Goal: Task Accomplishment & Management: Manage account settings

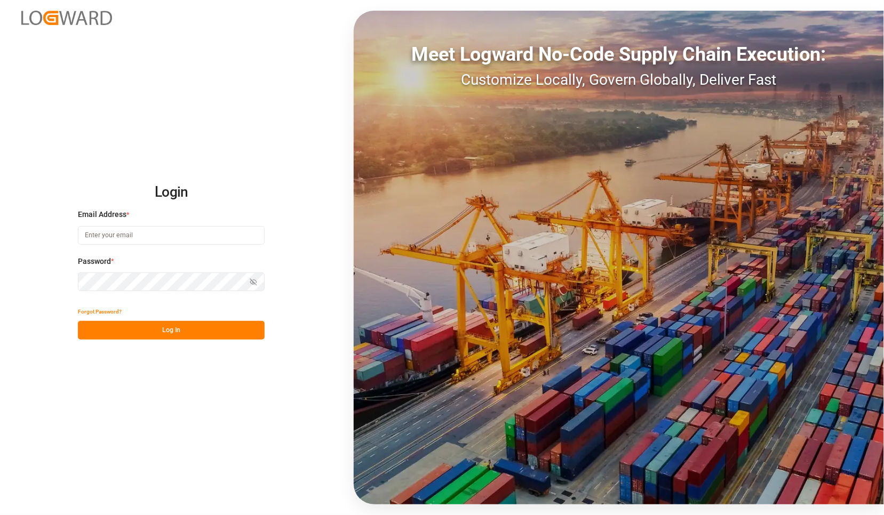
type input "[PERSON_NAME][EMAIL_ADDRESS][PERSON_NAME][DOMAIN_NAME]"
click at [126, 325] on button "Log In" at bounding box center [171, 330] width 187 height 19
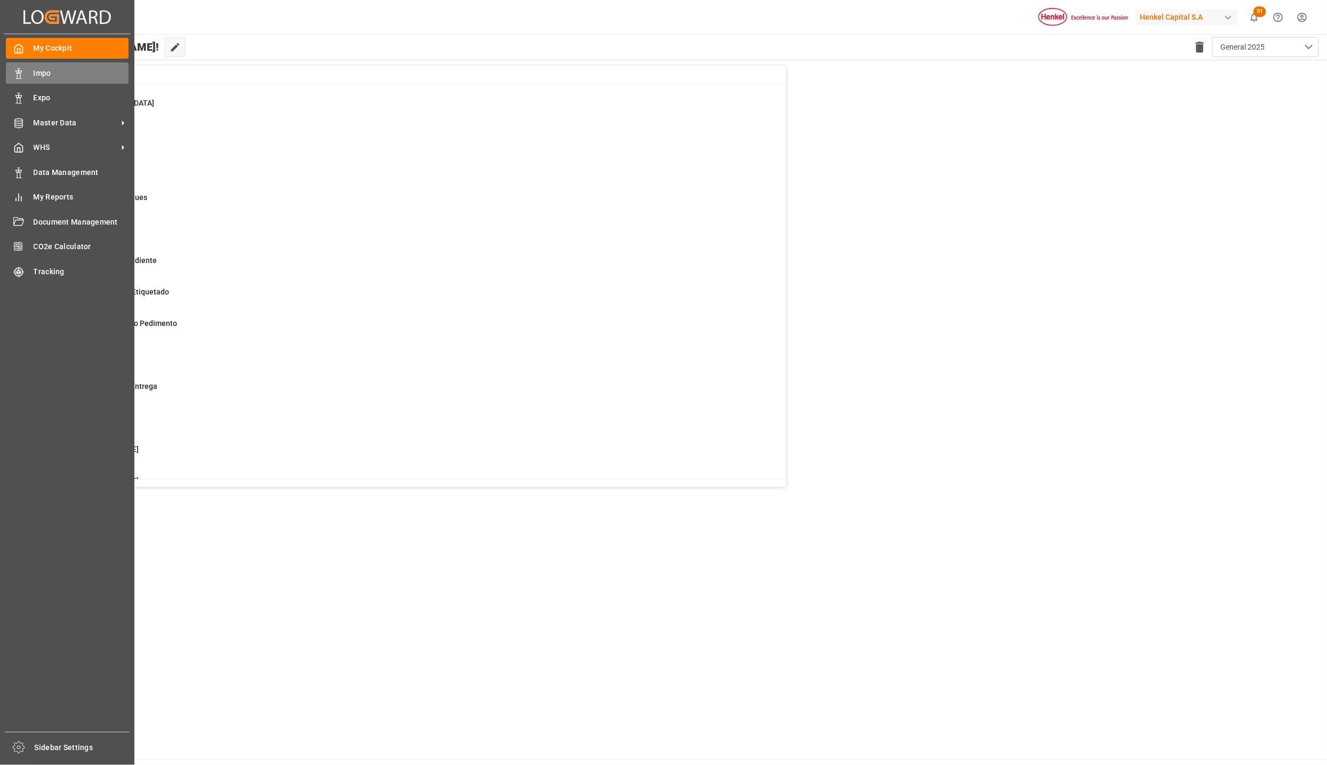
click at [54, 75] on span "Impo" at bounding box center [81, 73] width 95 height 11
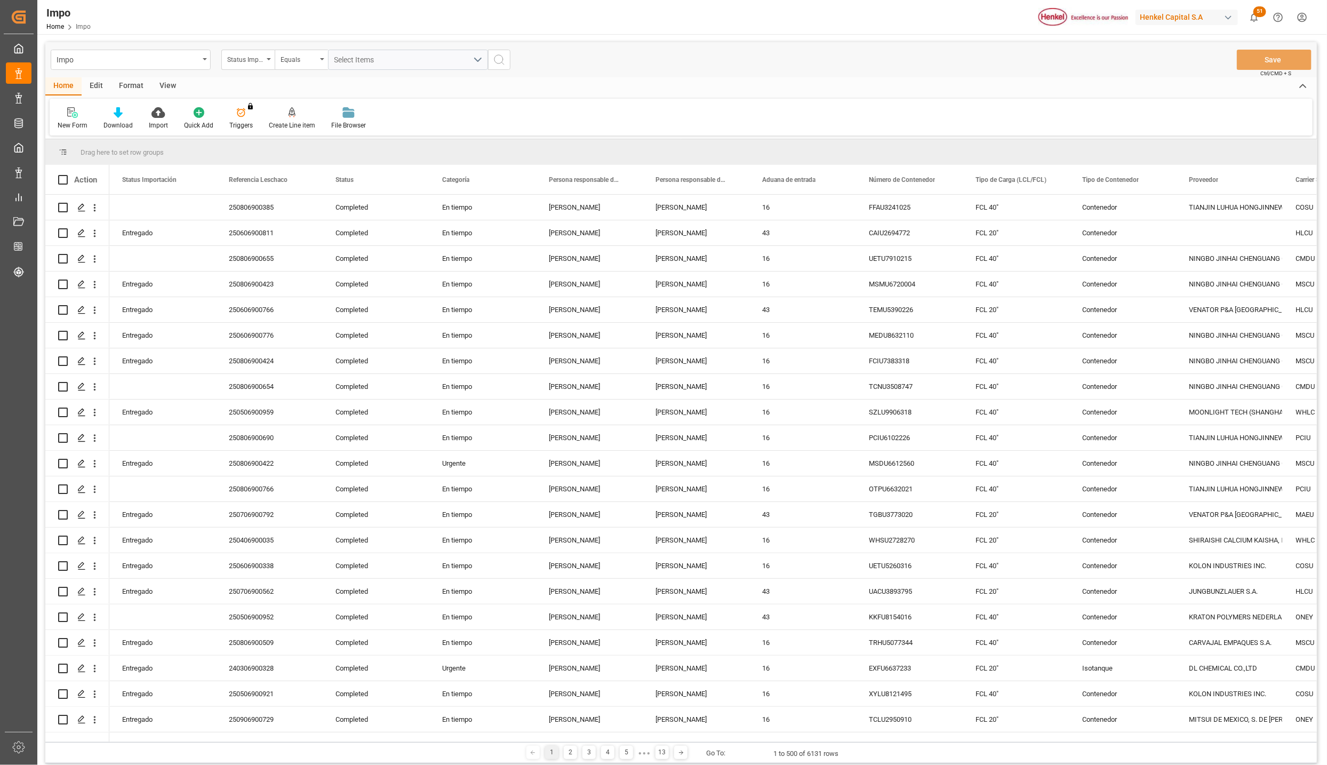
click at [166, 83] on div "View" at bounding box center [167, 86] width 33 height 18
click at [125, 104] on div "Default Standard Templates Save Template Reset Template" at bounding box center [681, 117] width 1263 height 37
click at [125, 116] on icon at bounding box center [121, 112] width 11 height 11
click at [138, 149] on div "Seguimiento Operativo" at bounding box center [149, 150] width 93 height 11
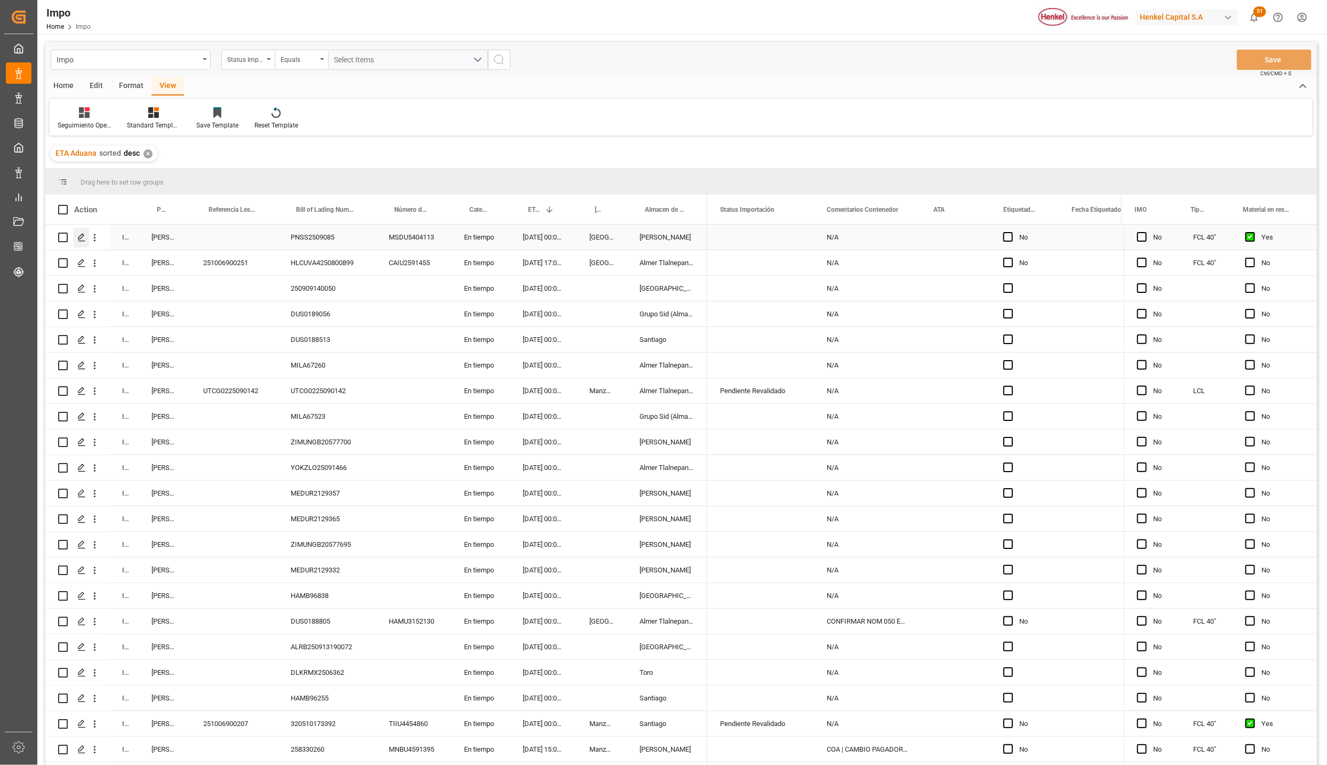
click at [79, 239] on polygon "Press SPACE to select this row." at bounding box center [80, 236] width 5 height 5
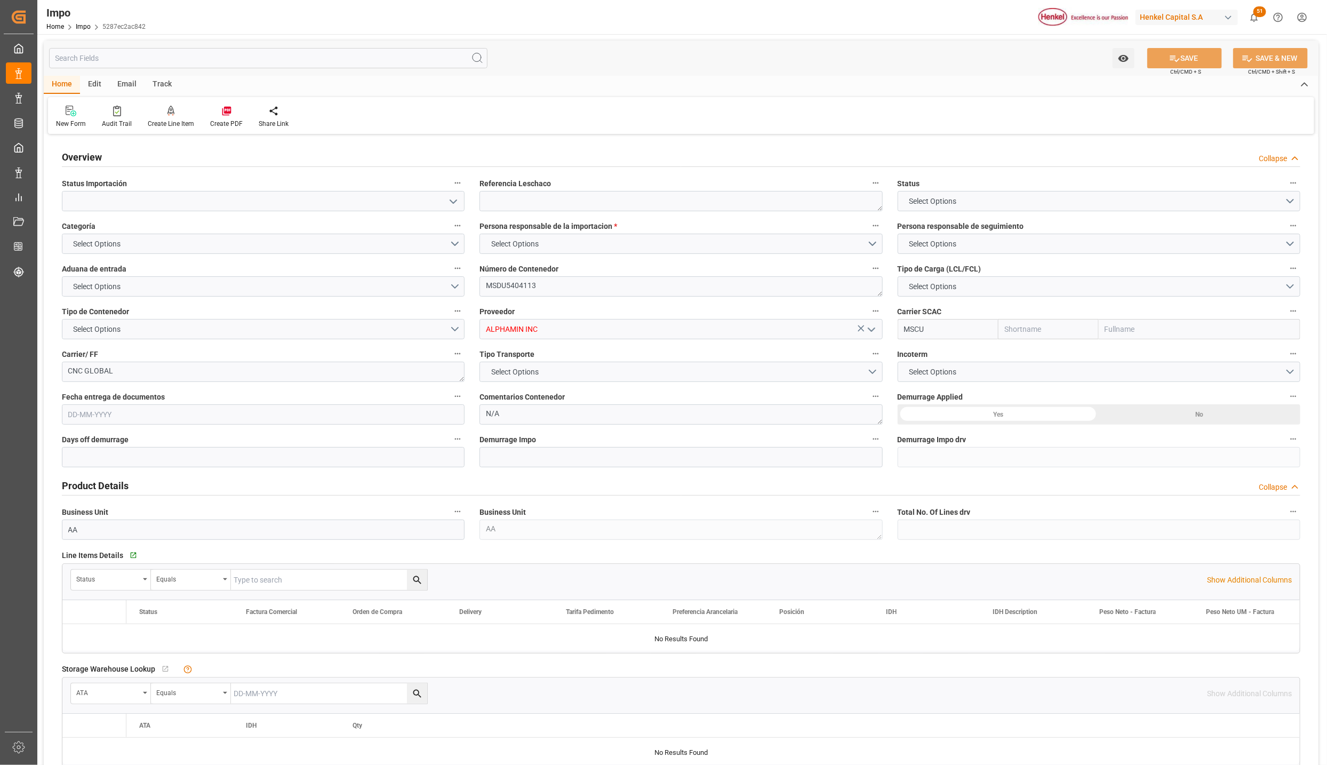
type input "MSC"
type input "Mediterranean Shipping Company"
type input "1"
type input "44.04"
type input "20"
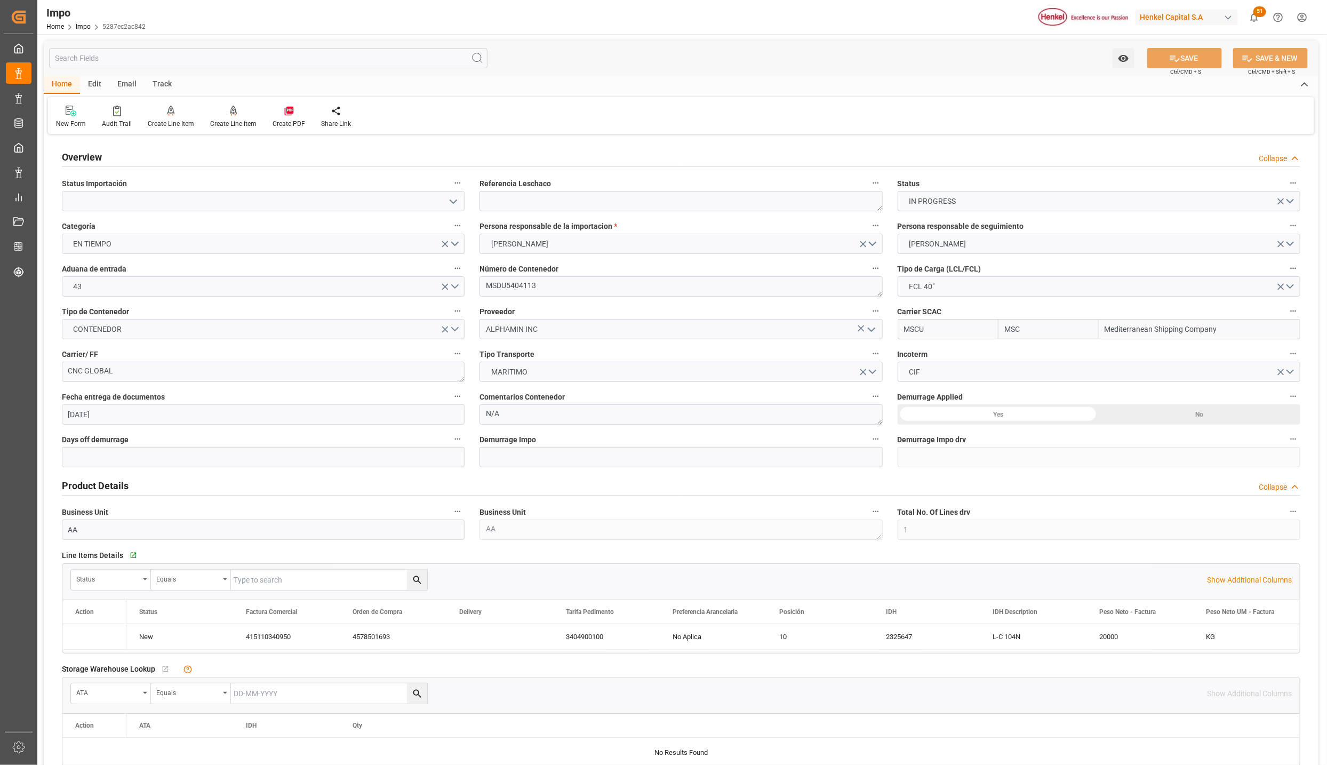
type input "[DATE]"
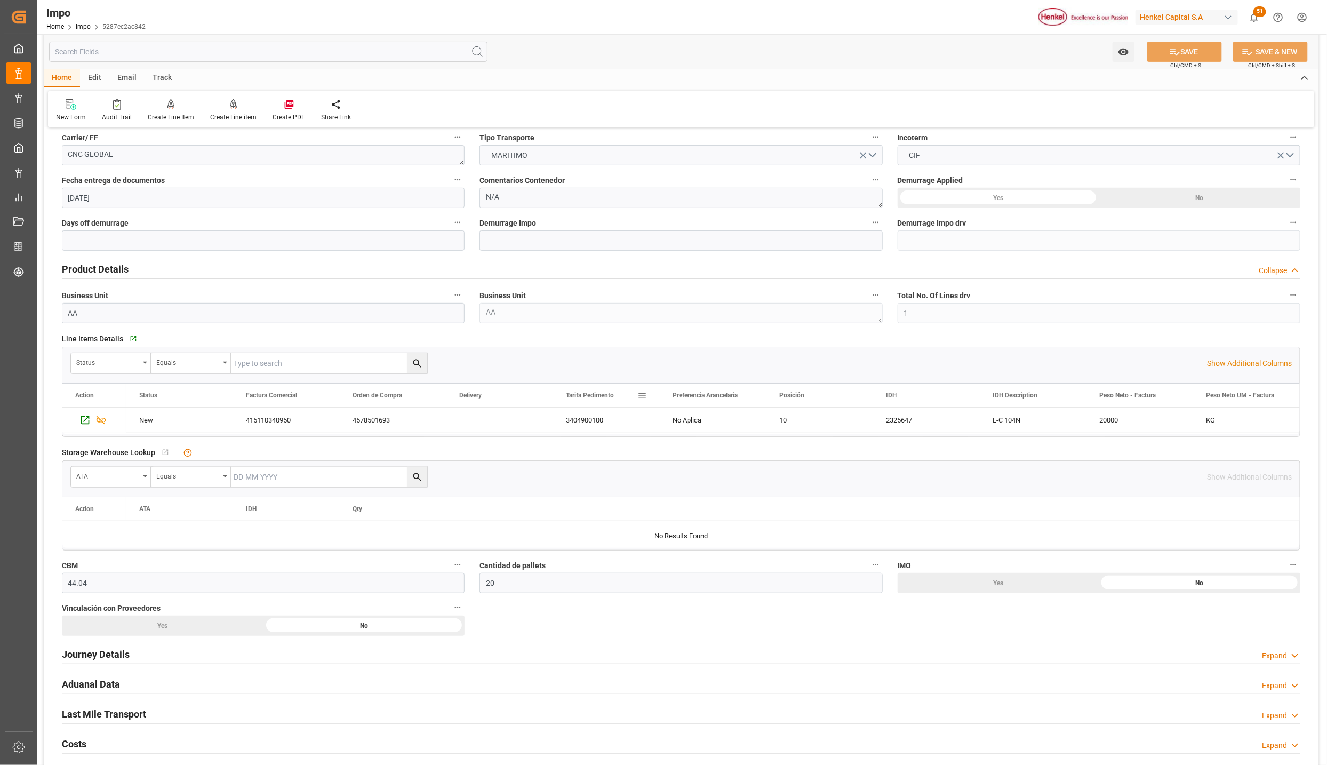
scroll to position [240, 0]
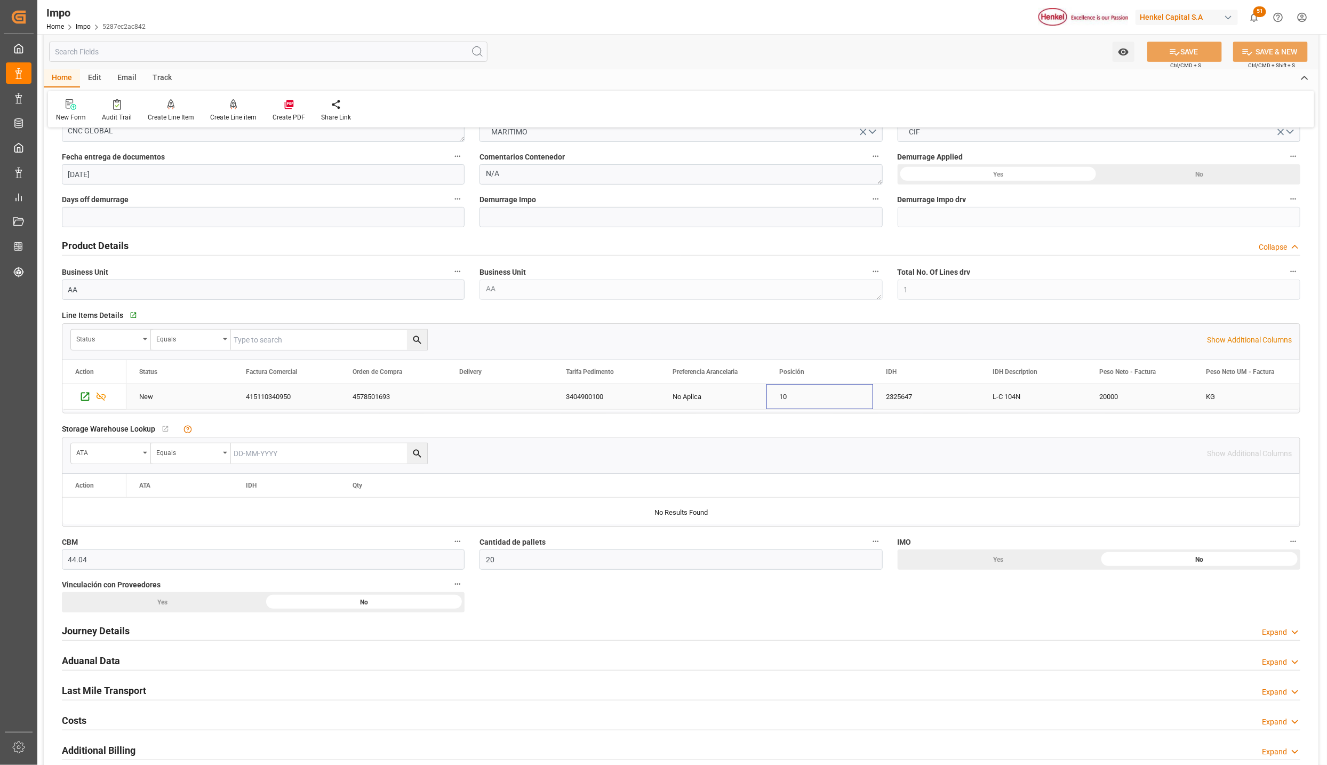
click at [832, 406] on div "10" at bounding box center [819, 396] width 107 height 25
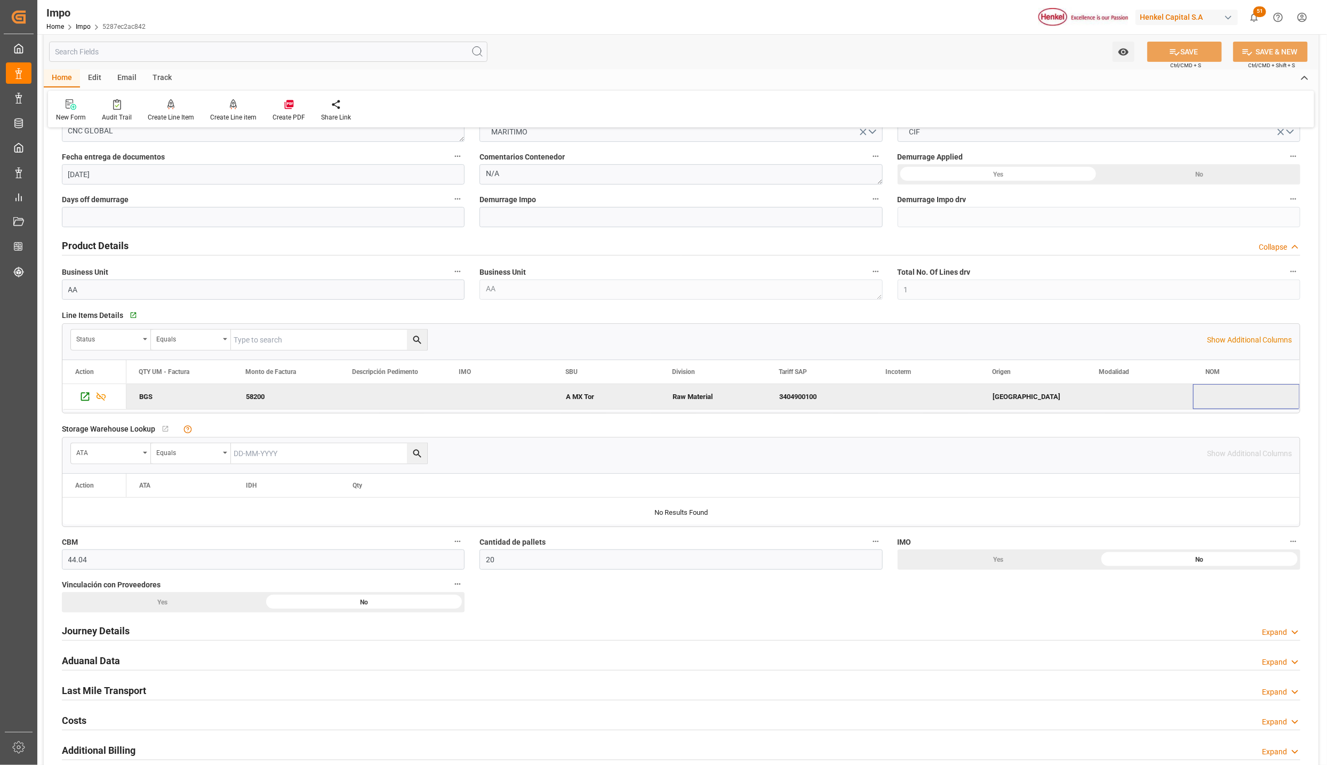
scroll to position [0, 1600]
click at [883, 338] on p "Show Additional Columns" at bounding box center [1249, 339] width 85 height 11
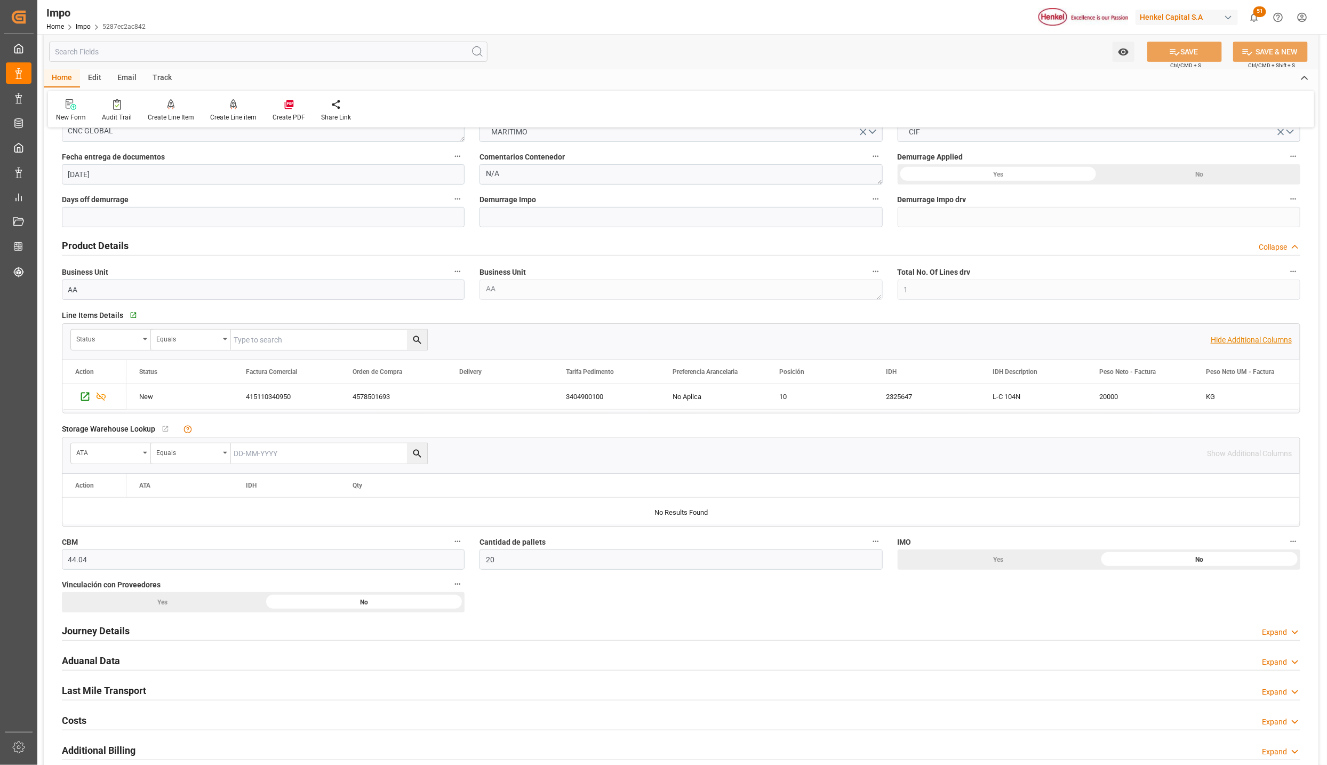
click at [883, 338] on p "Hide Additional Columns" at bounding box center [1251, 339] width 81 height 11
click at [883, 340] on p "Show Additional Columns" at bounding box center [1249, 339] width 85 height 11
click at [883, 340] on p "Hide Additional Columns" at bounding box center [1251, 339] width 81 height 11
click at [883, 340] on p "Show Additional Columns" at bounding box center [1249, 339] width 85 height 11
click at [710, 392] on div "No Aplica" at bounding box center [713, 396] width 107 height 25
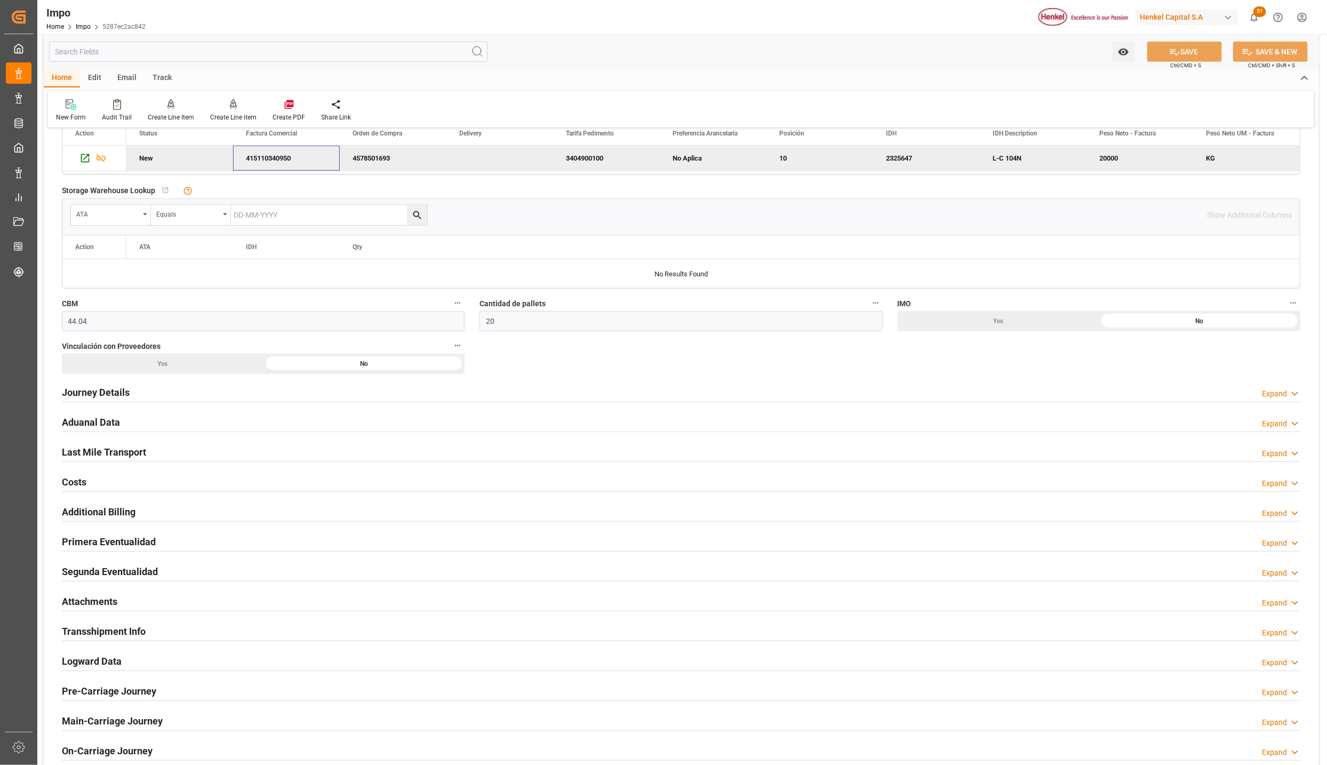
scroll to position [480, 0]
click at [90, 515] on h2 "Primera Eventualidad" at bounding box center [109, 540] width 94 height 14
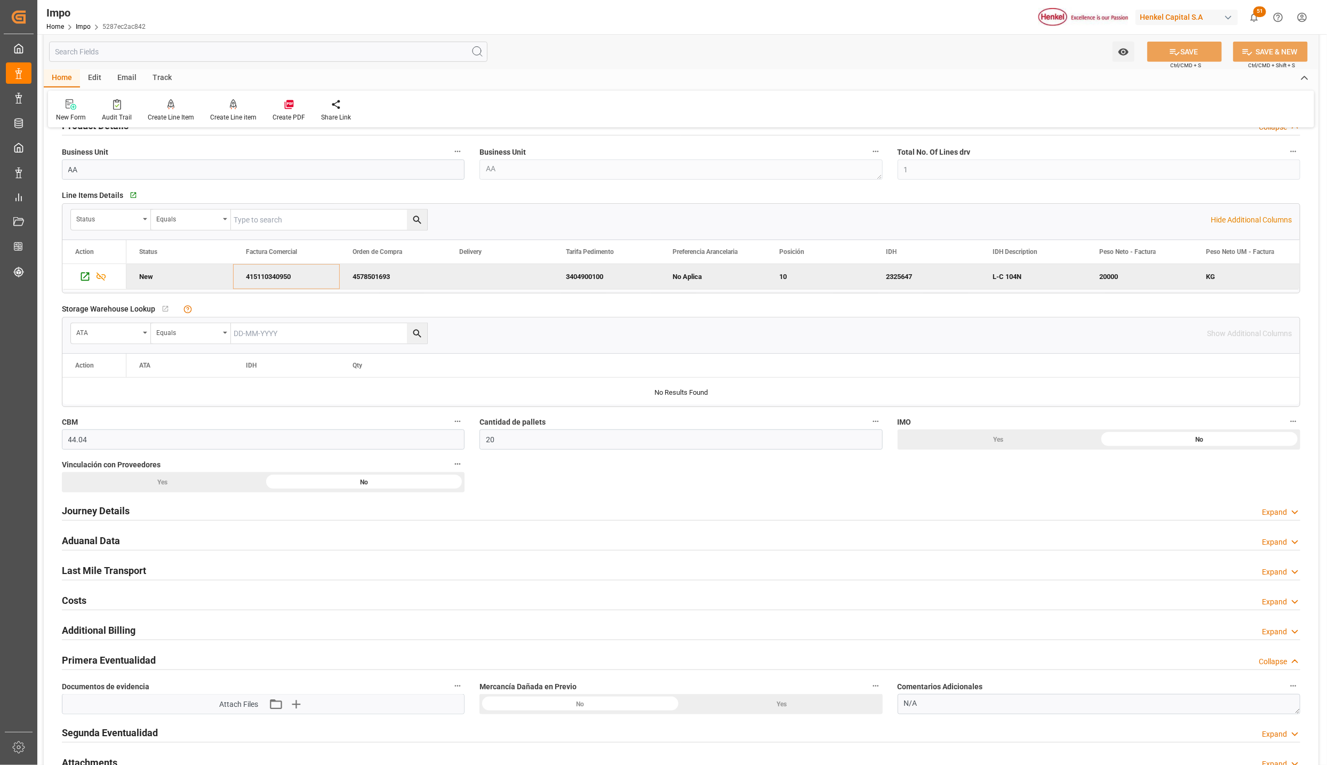
scroll to position [320, 0]
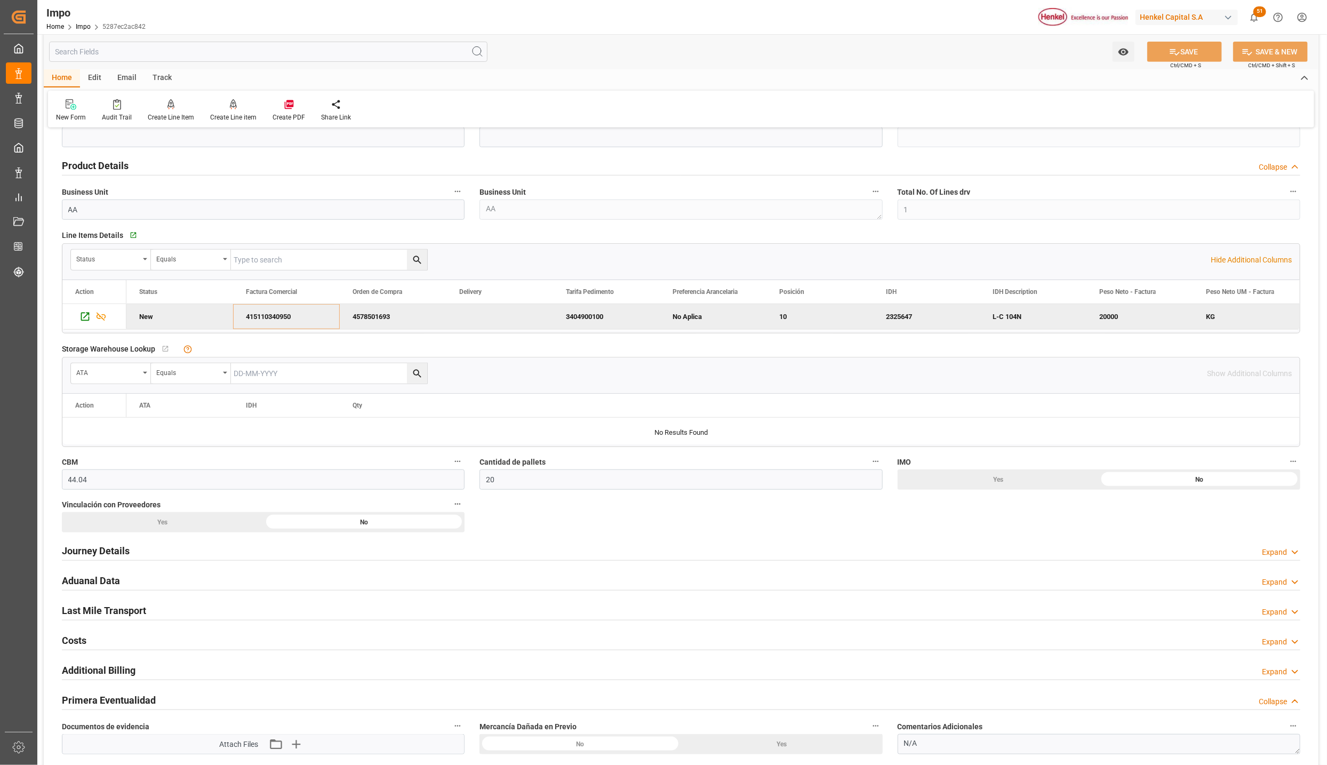
click at [570, 317] on div "3404900100" at bounding box center [606, 316] width 107 height 25
click at [87, 318] on icon "Press SPACE to deselect this row." at bounding box center [84, 316] width 11 height 11
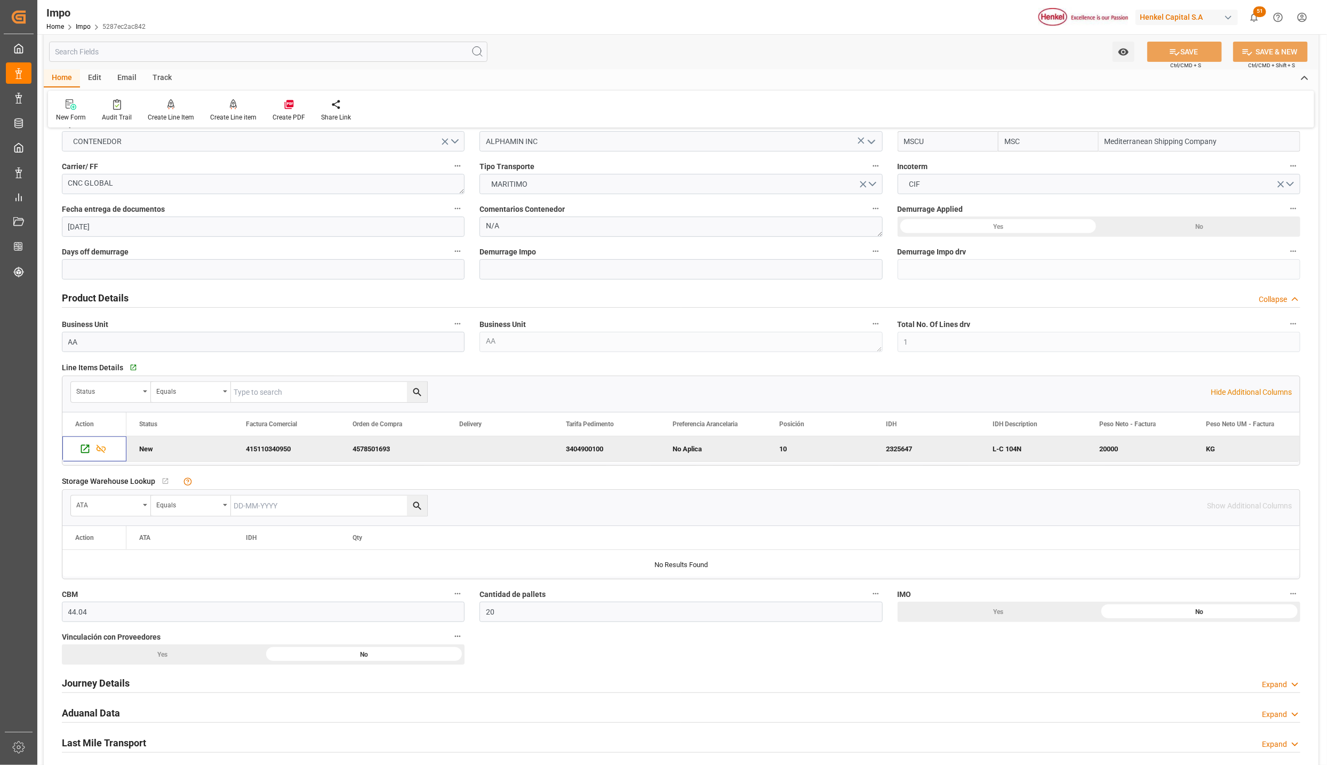
scroll to position [160, 0]
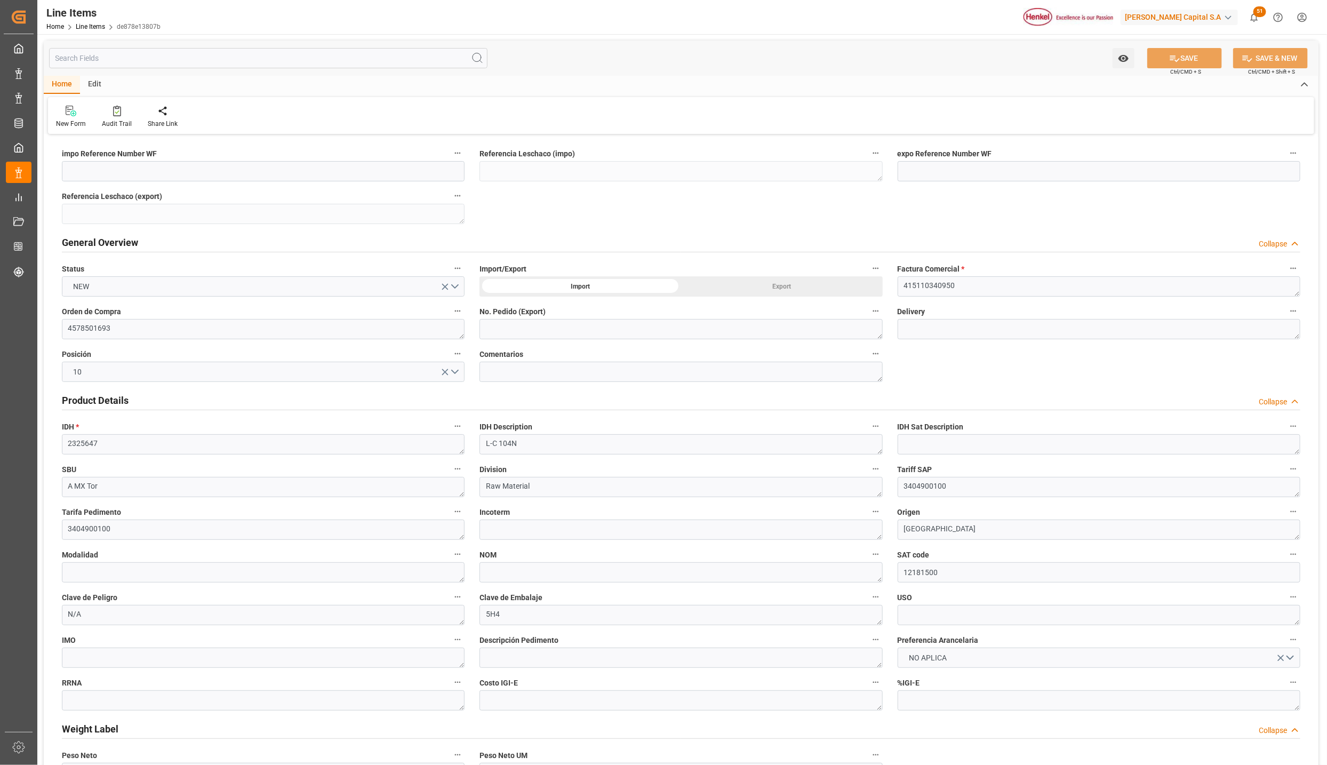
type input "20340"
type input "800"
type input "58200"
type input "25-09-2025 18:25"
drag, startPoint x: 560, startPoint y: 312, endPoint x: 476, endPoint y: 308, distance: 84.4
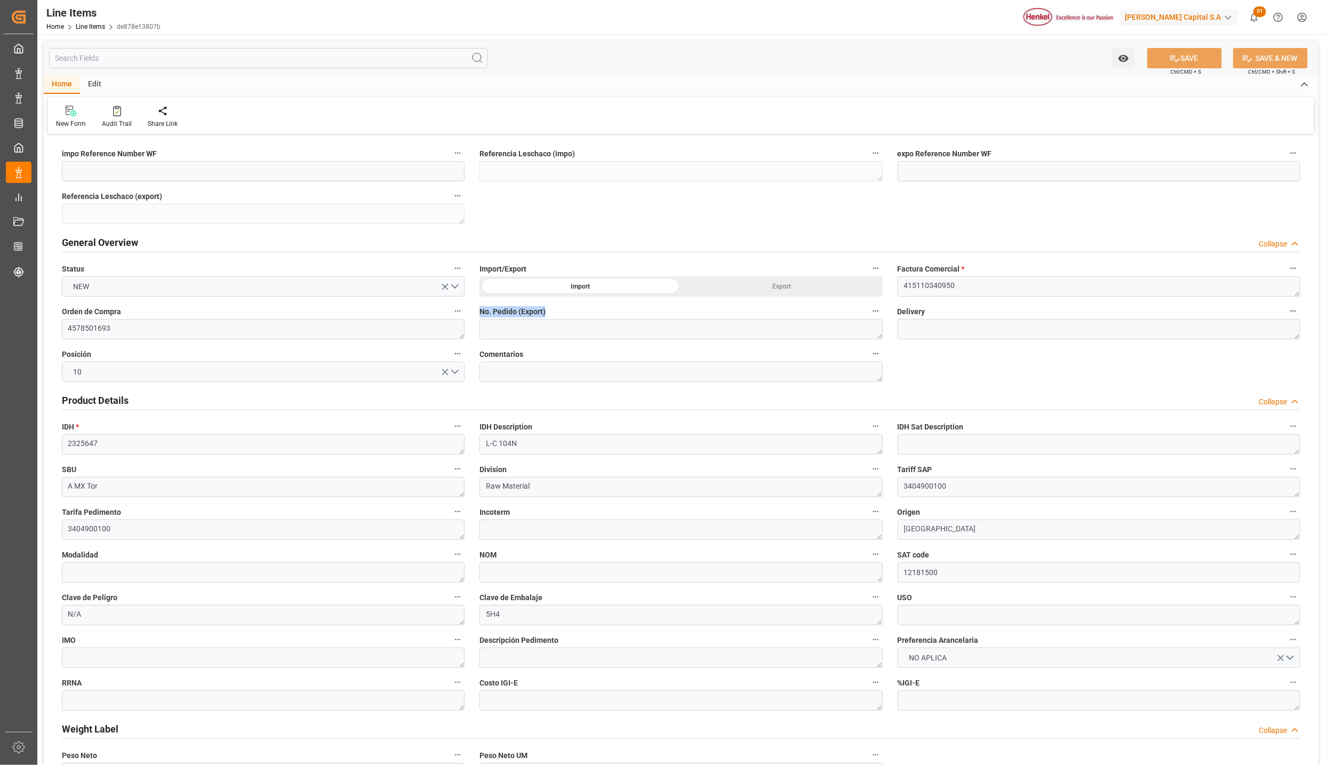
click at [476, 308] on div "No. Pedido (Export)" at bounding box center [681, 321] width 418 height 43
click at [477, 376] on div "Comentarios" at bounding box center [681, 364] width 418 height 43
click at [490, 368] on textarea at bounding box center [680, 372] width 403 height 20
click at [474, 518] on div "Incoterm" at bounding box center [681, 522] width 418 height 43
click at [488, 528] on textarea at bounding box center [680, 529] width 403 height 20
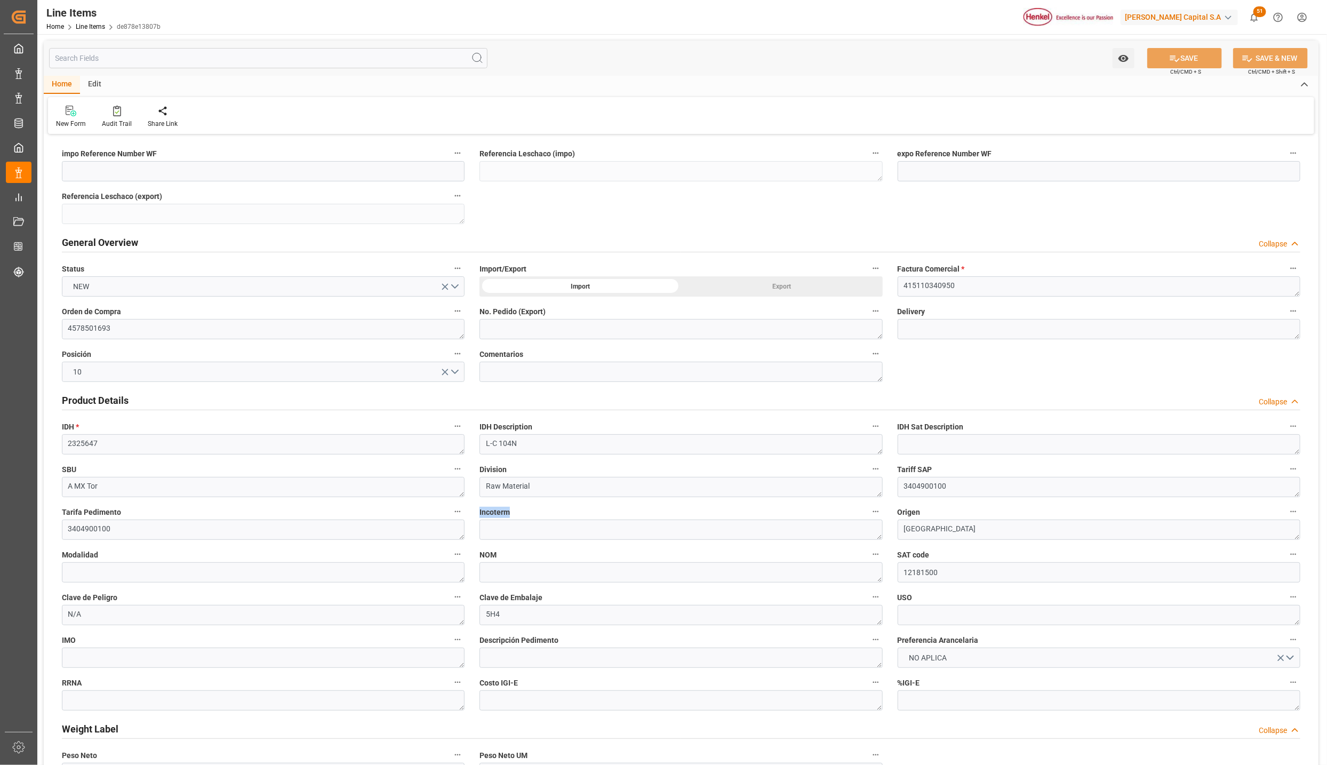
drag, startPoint x: 517, startPoint y: 512, endPoint x: 474, endPoint y: 510, distance: 42.7
click at [474, 510] on div "Incoterm" at bounding box center [681, 522] width 418 height 43
click at [104, 557] on label "Modalidad" at bounding box center [263, 554] width 403 height 15
click at [451, 557] on button "Modalidad" at bounding box center [458, 554] width 14 height 14
click at [114, 563] on div at bounding box center [663, 382] width 1327 height 765
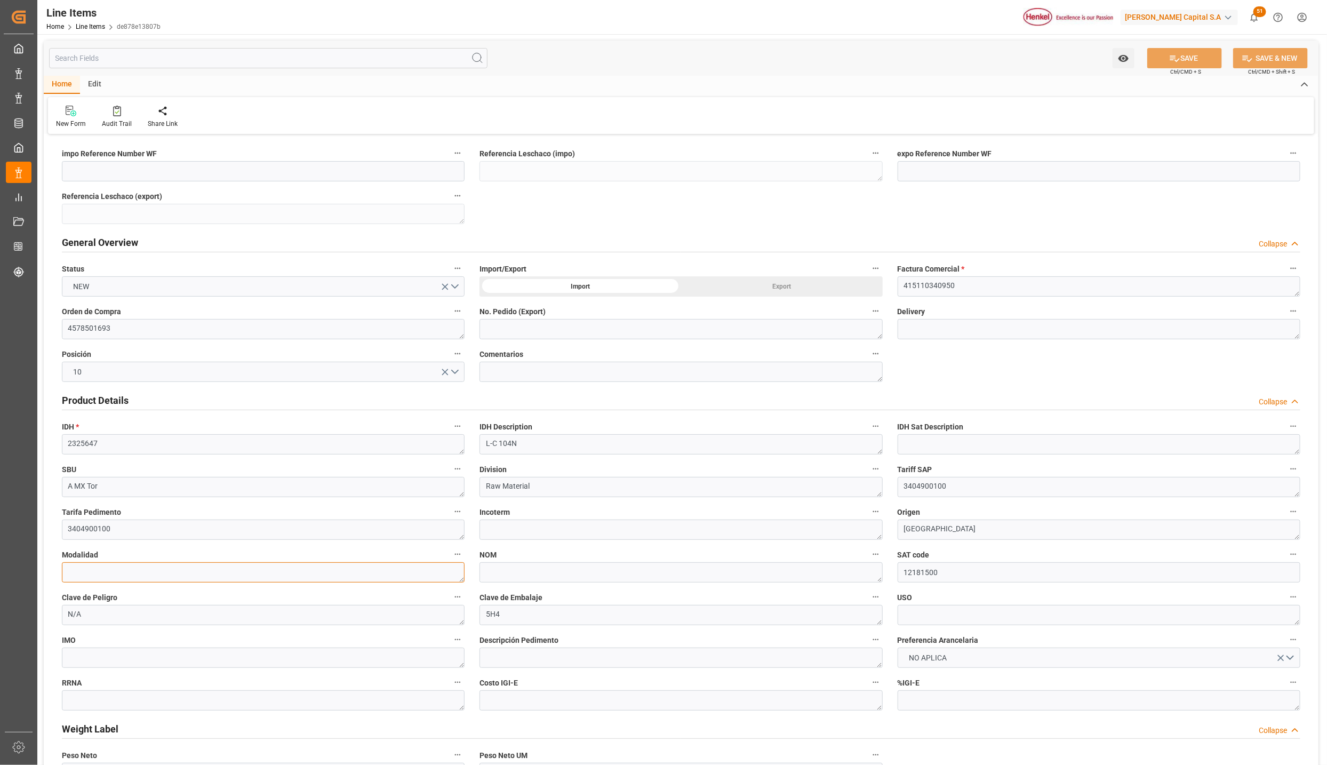
click at [114, 575] on textarea at bounding box center [263, 572] width 403 height 20
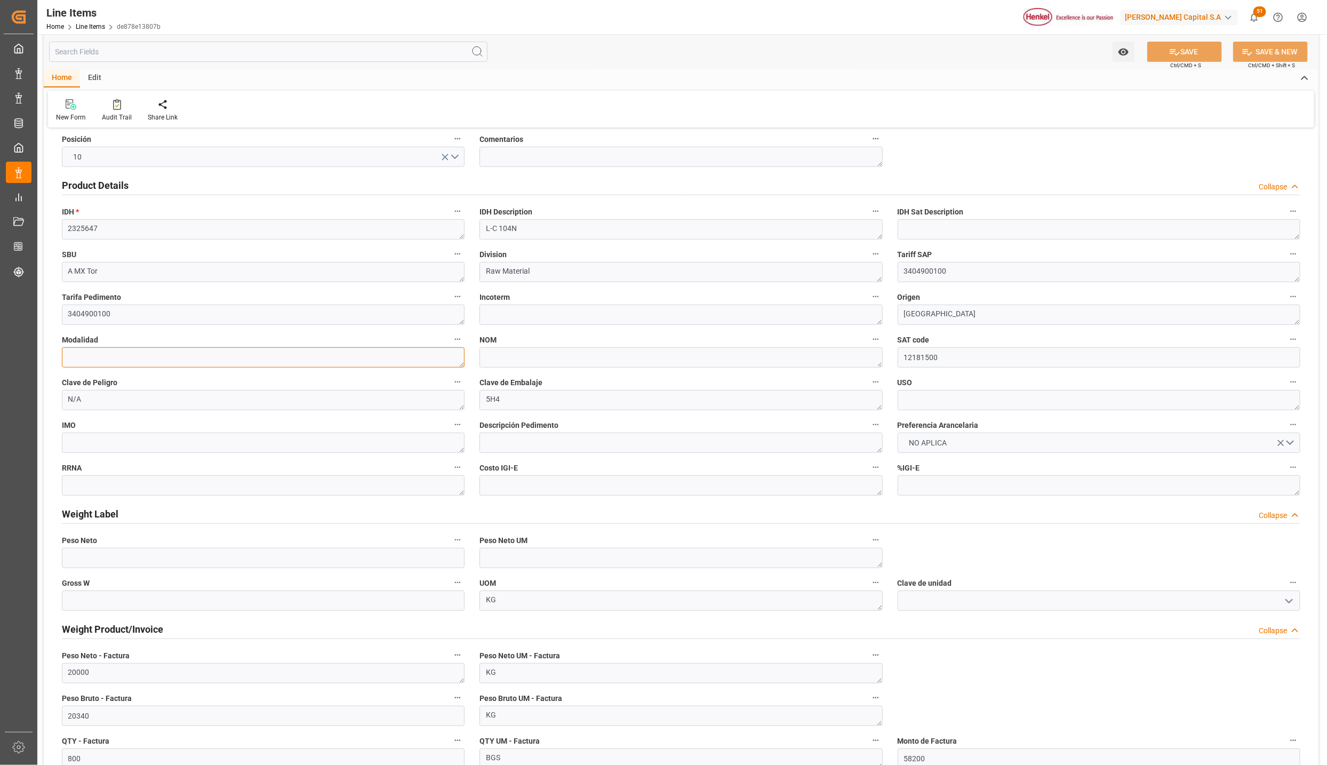
scroll to position [240, 0]
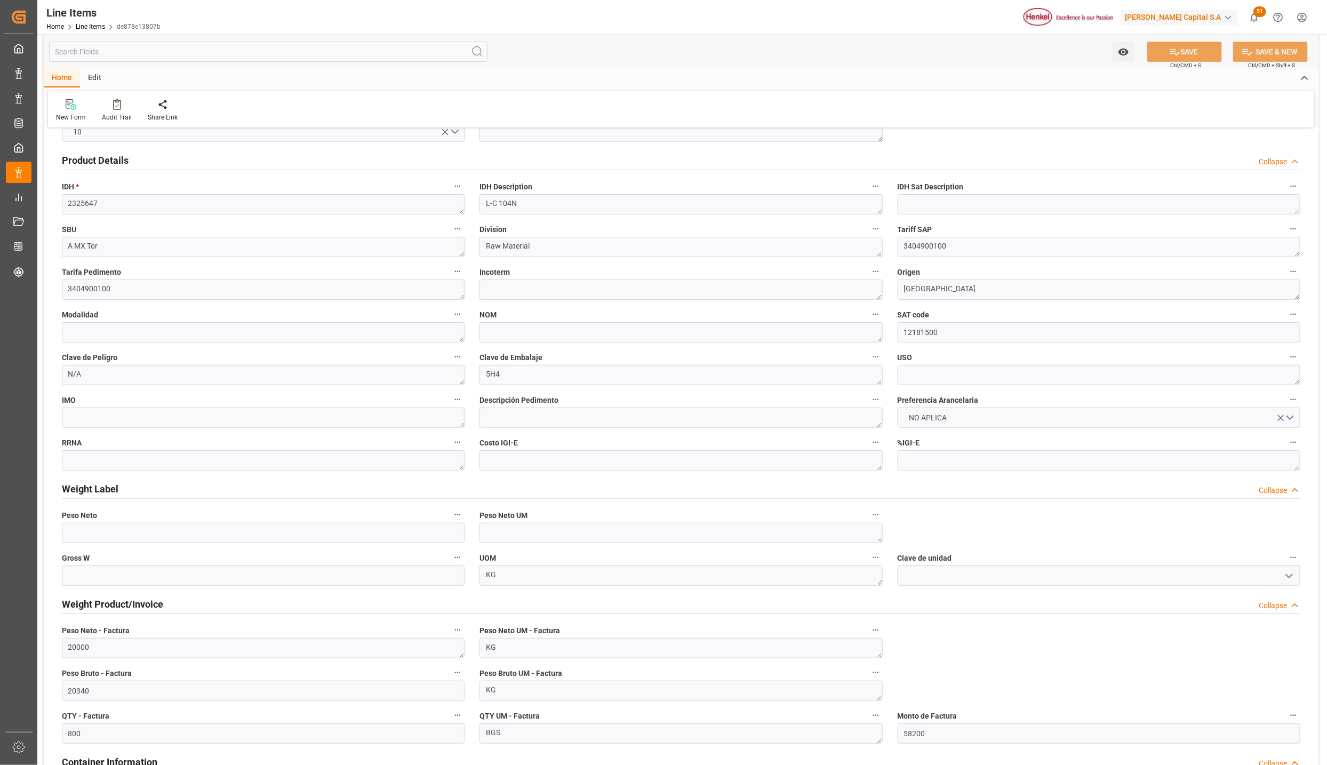
click at [1272, 491] on div "Collapse" at bounding box center [1273, 490] width 28 height 11
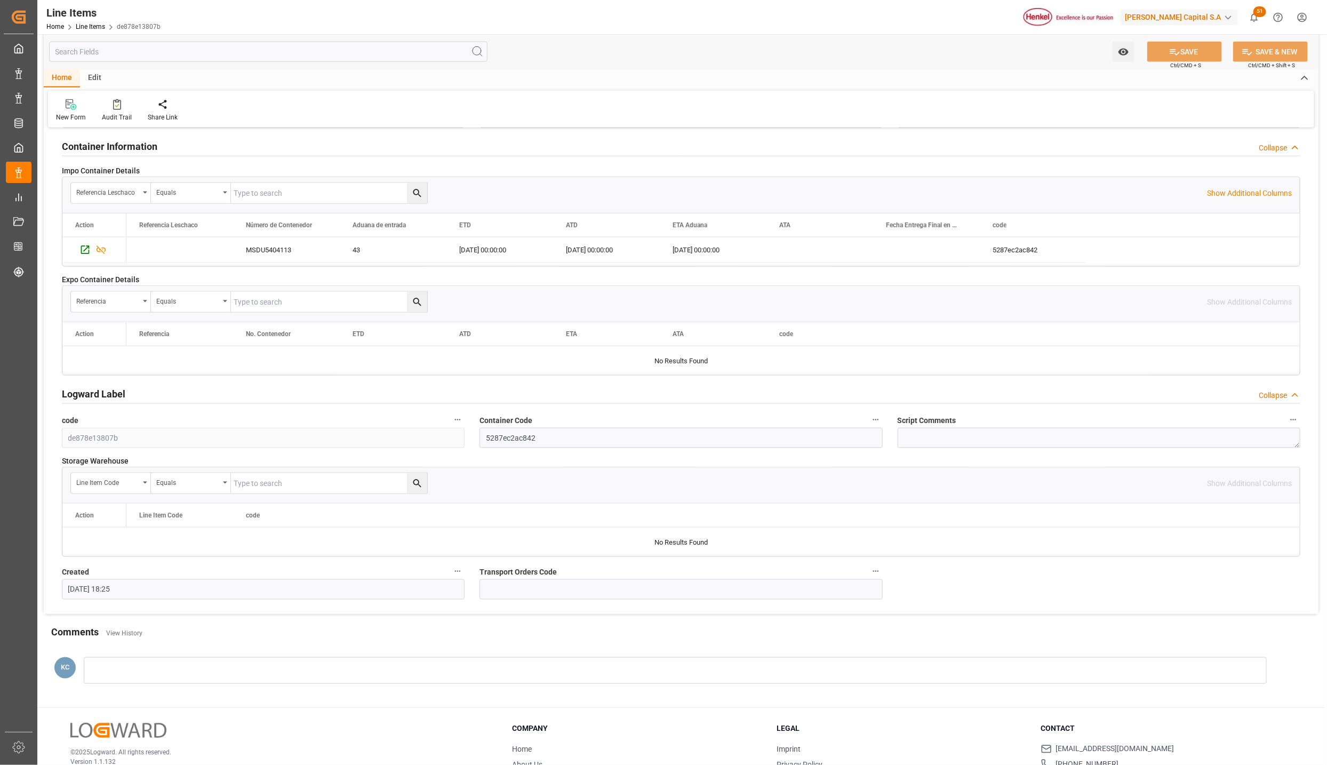
scroll to position [800, 0]
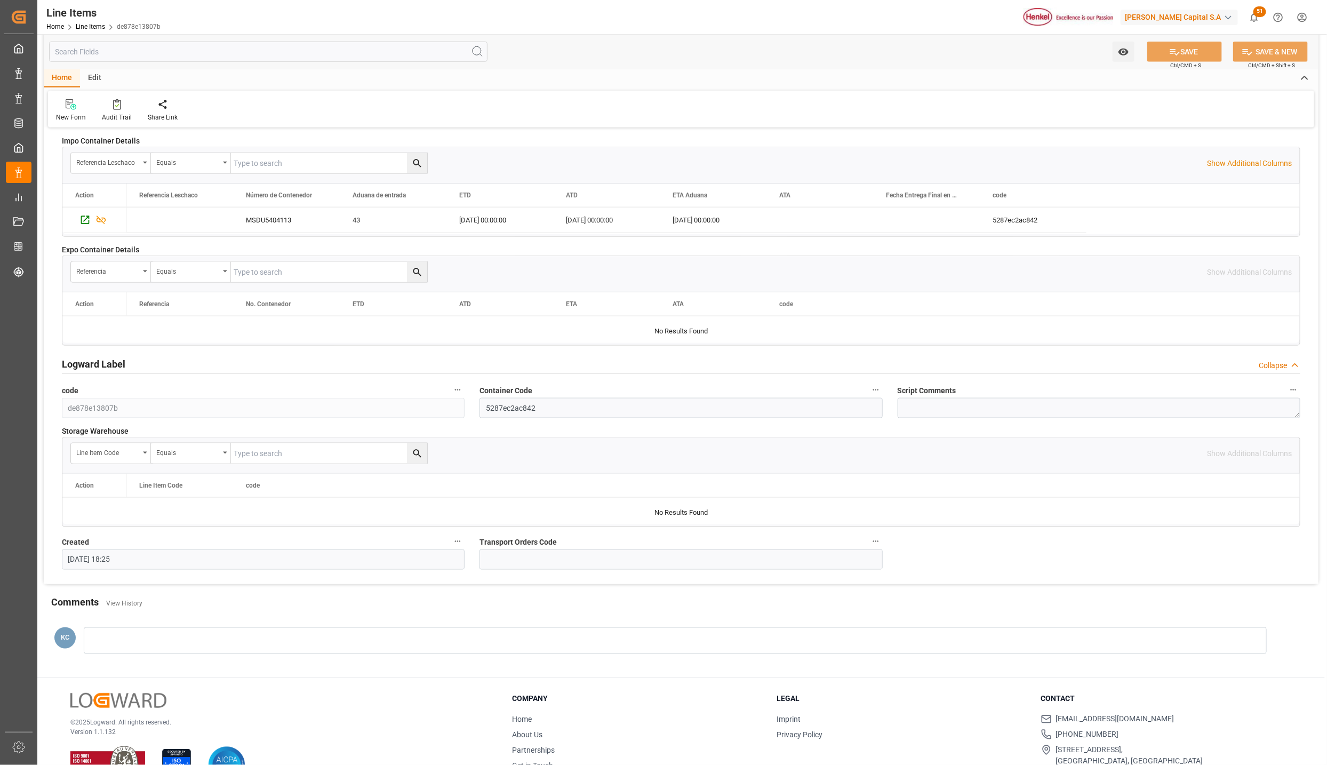
click at [93, 367] on h2 "Logward Label" at bounding box center [93, 364] width 63 height 14
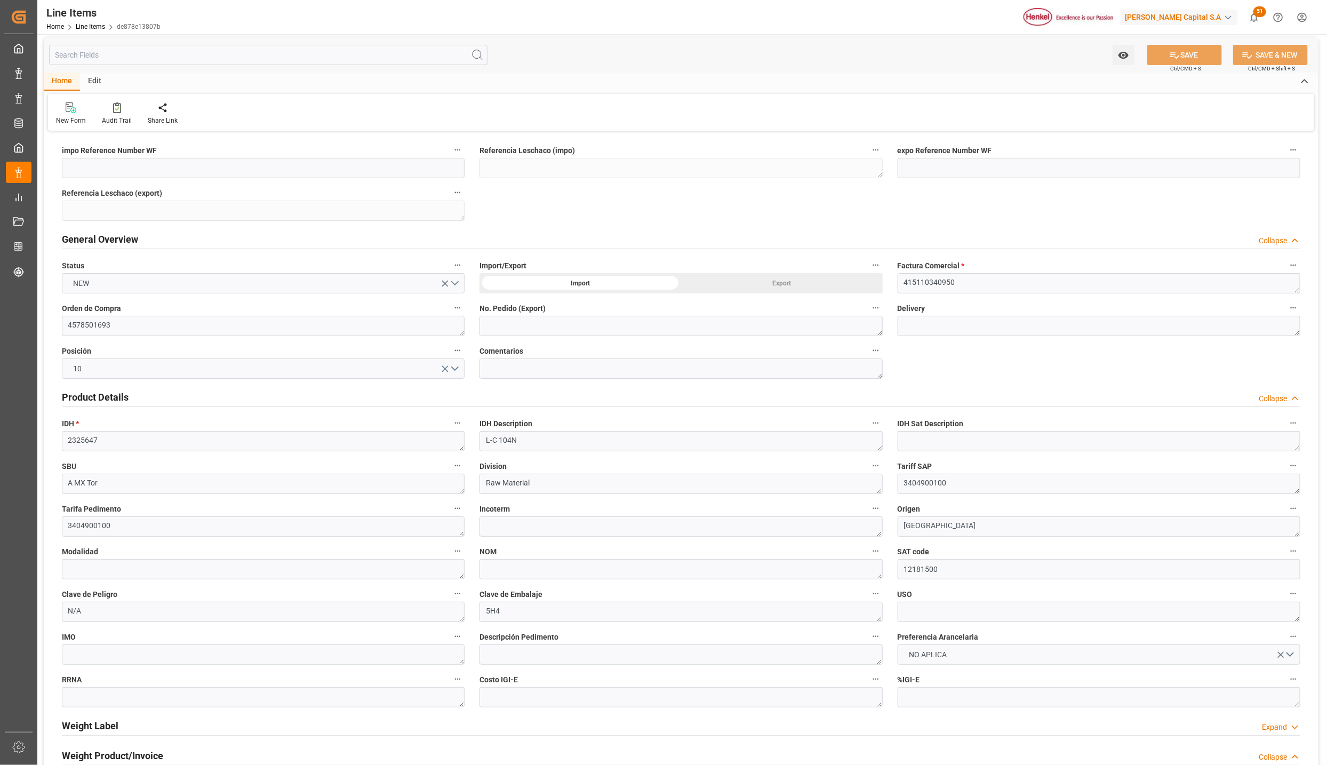
scroll to position [0, 0]
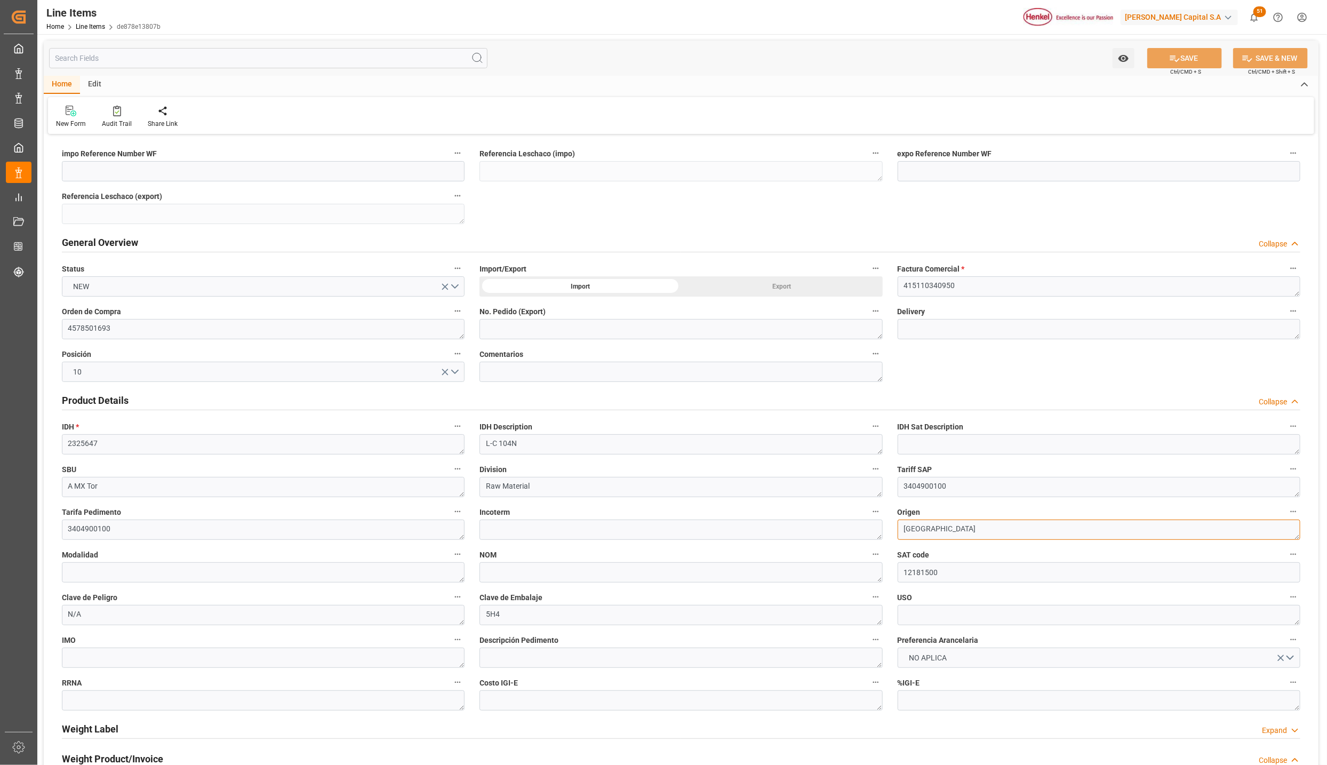
click at [930, 531] on textarea "[GEOGRAPHIC_DATA]" at bounding box center [1099, 529] width 403 height 20
click at [547, 378] on textarea at bounding box center [680, 372] width 403 height 20
click at [528, 359] on label "Comentarios" at bounding box center [680, 354] width 403 height 15
click at [869, 359] on button "Comentarios" at bounding box center [876, 354] width 14 height 14
click at [528, 356] on div at bounding box center [663, 382] width 1327 height 765
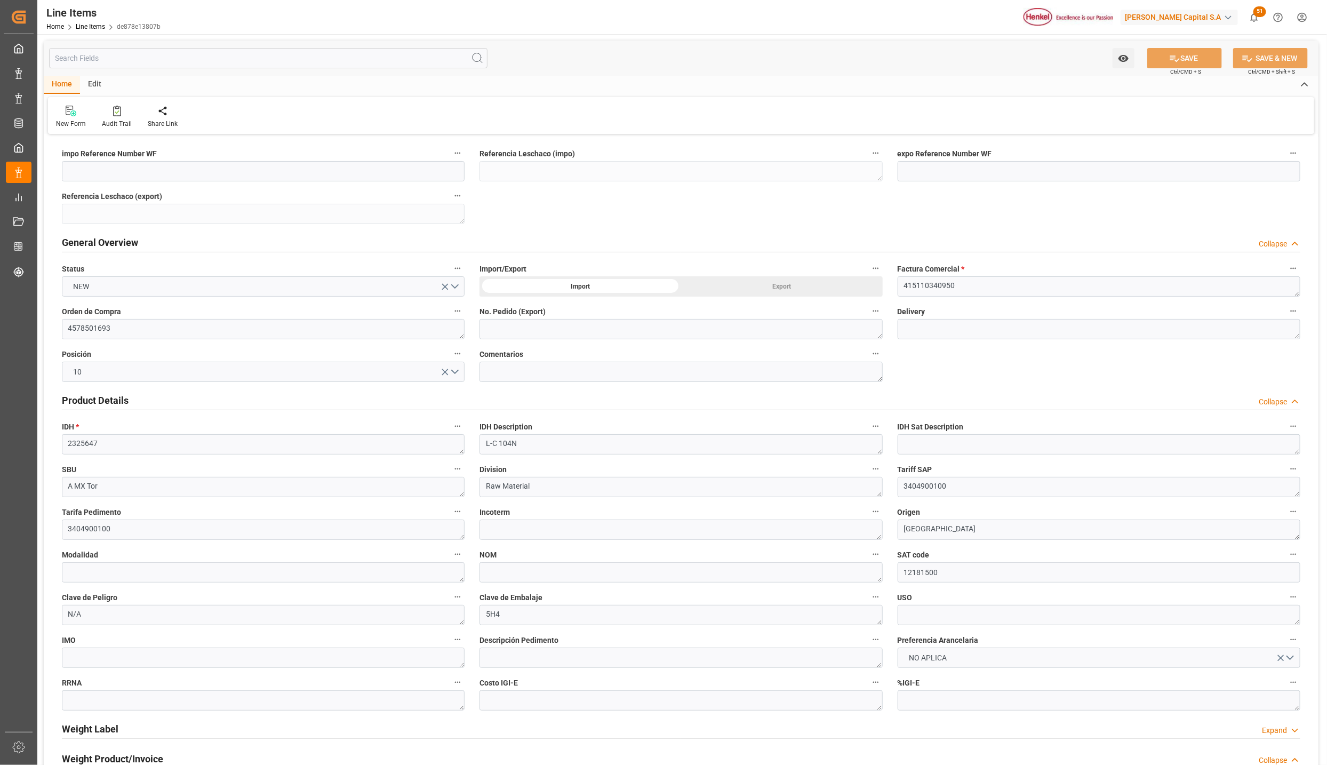
click at [869, 347] on button "Comentarios" at bounding box center [876, 354] width 14 height 14
click at [1216, 372] on div at bounding box center [663, 382] width 1327 height 765
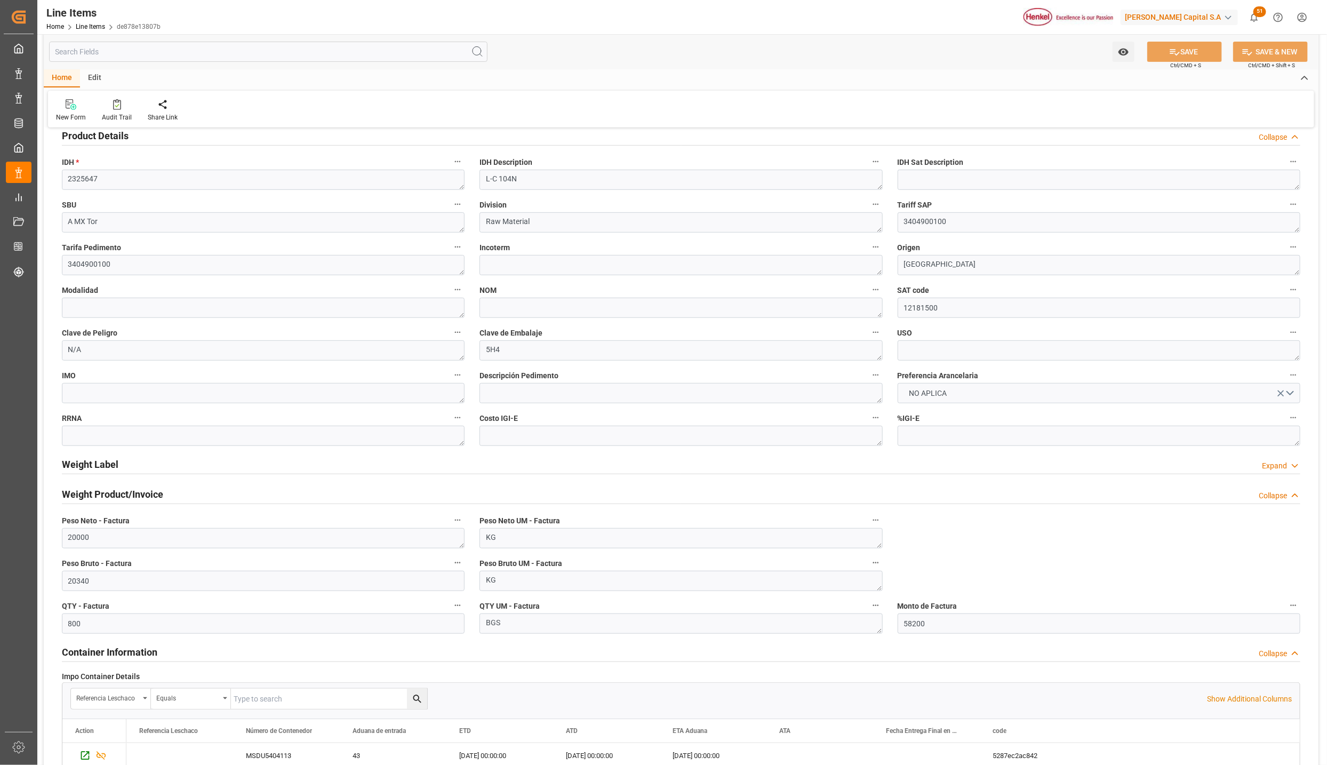
scroll to position [320, 0]
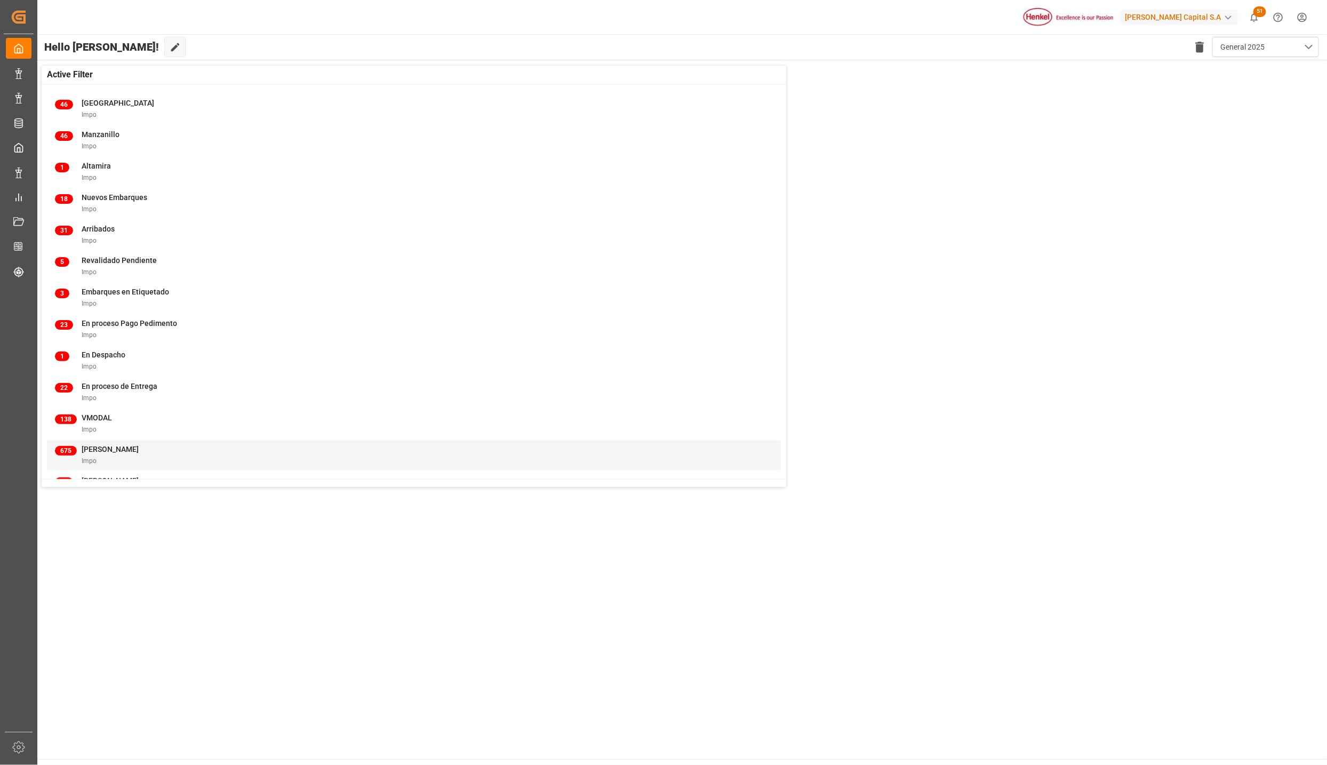
click at [607, 460] on div "675 Martha Gonzalez Impo" at bounding box center [414, 455] width 718 height 22
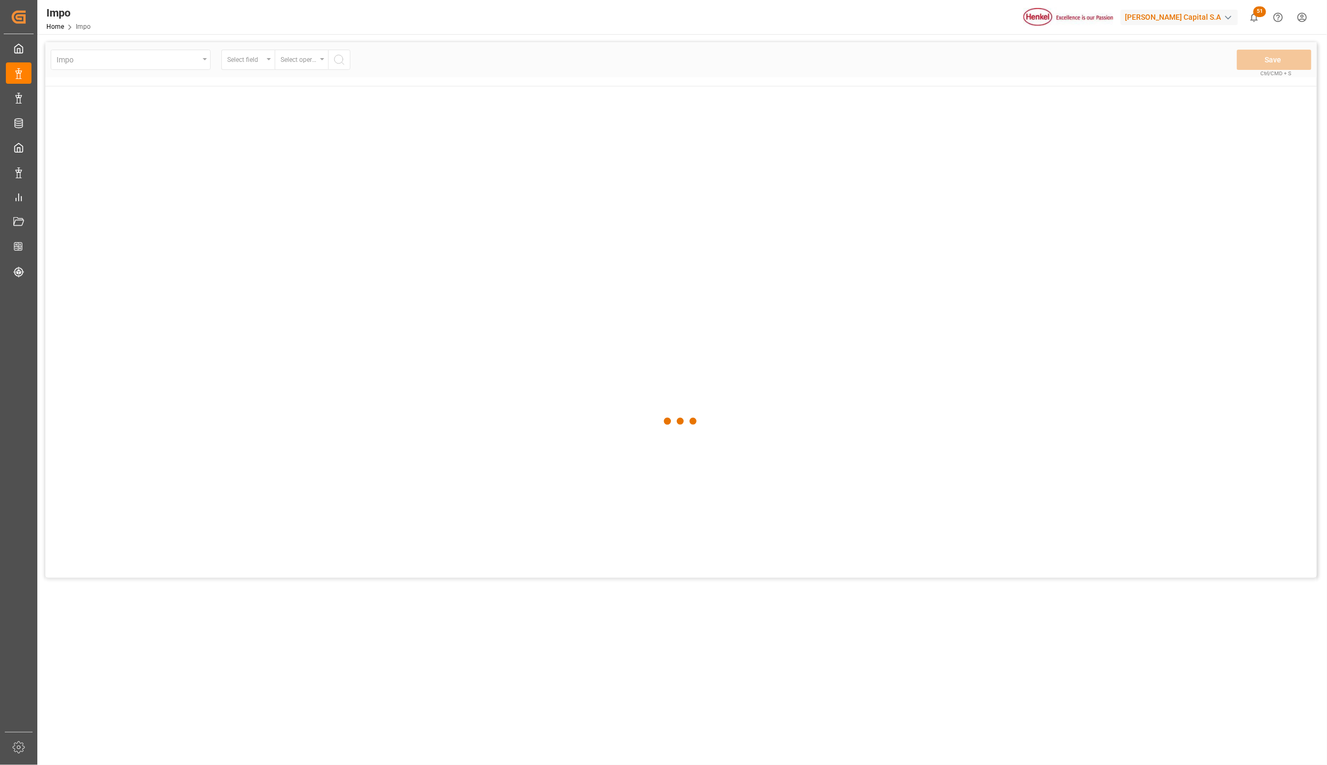
click at [333, 517] on div at bounding box center [680, 421] width 1271 height 758
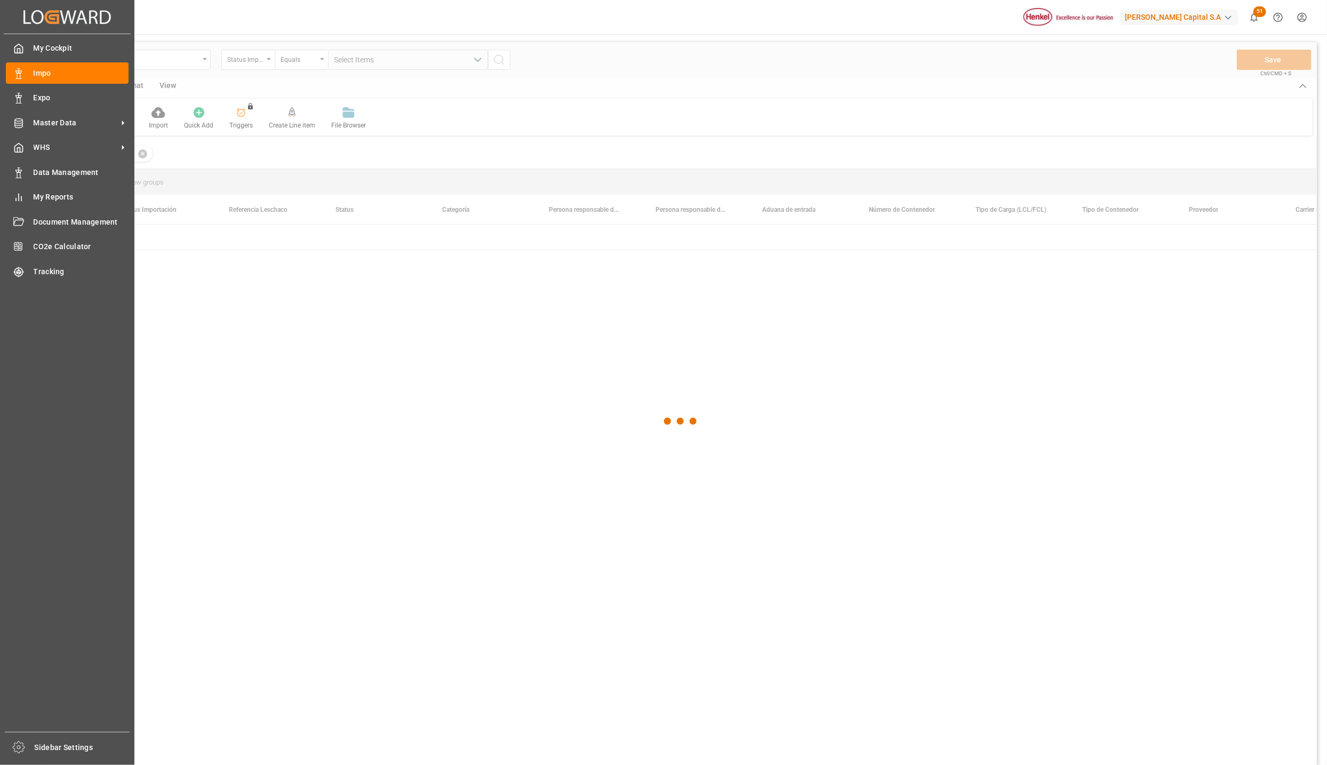
click at [18, 348] on div "My Cockpit My Cockpit Impo Impo Expo Expo Master Data Master Data WHS WHS Data …" at bounding box center [67, 383] width 127 height 698
